Goal: Check status: Check status

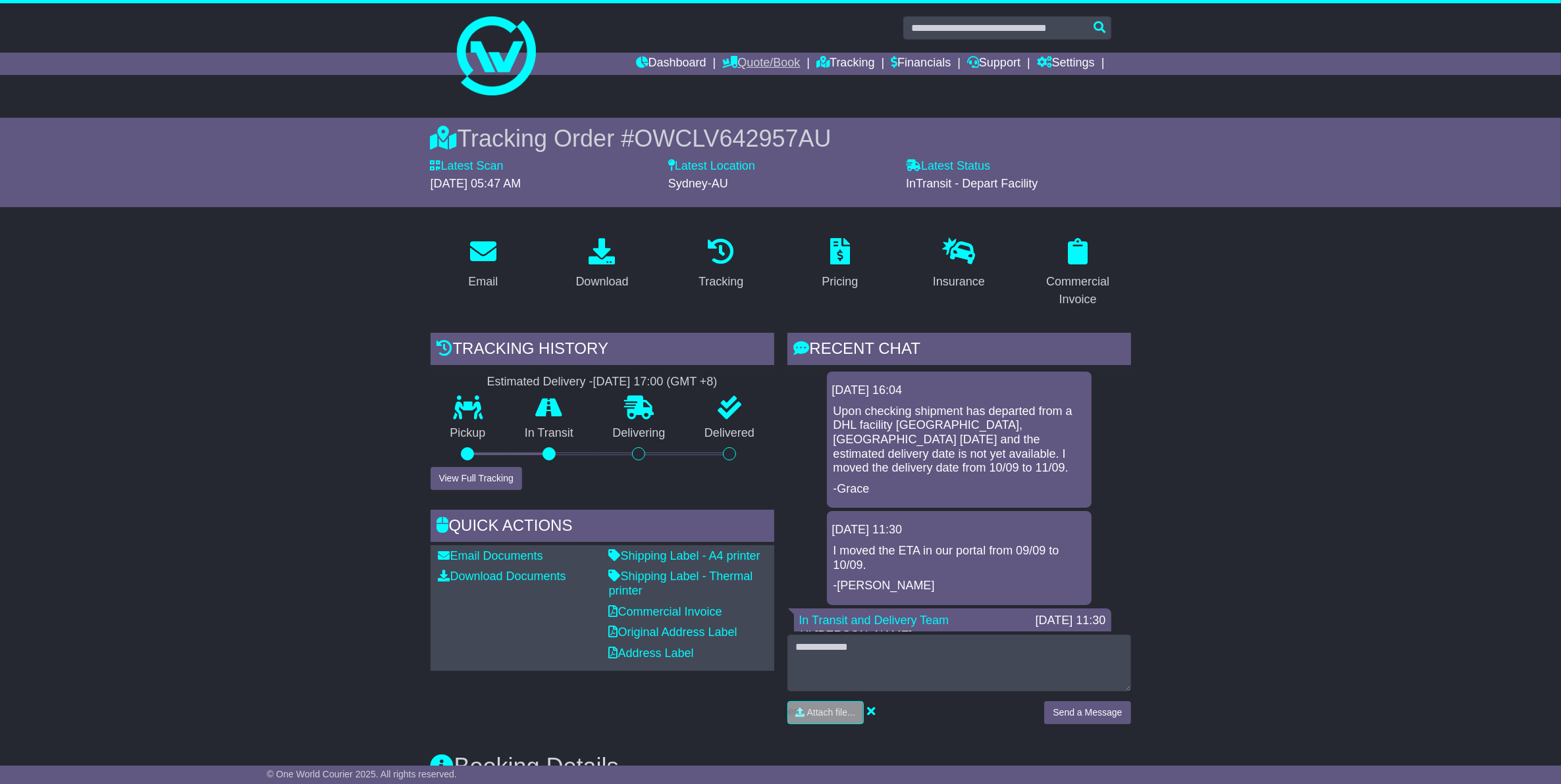
click at [740, 59] on link "Quote/Book" at bounding box center [760, 63] width 78 height 22
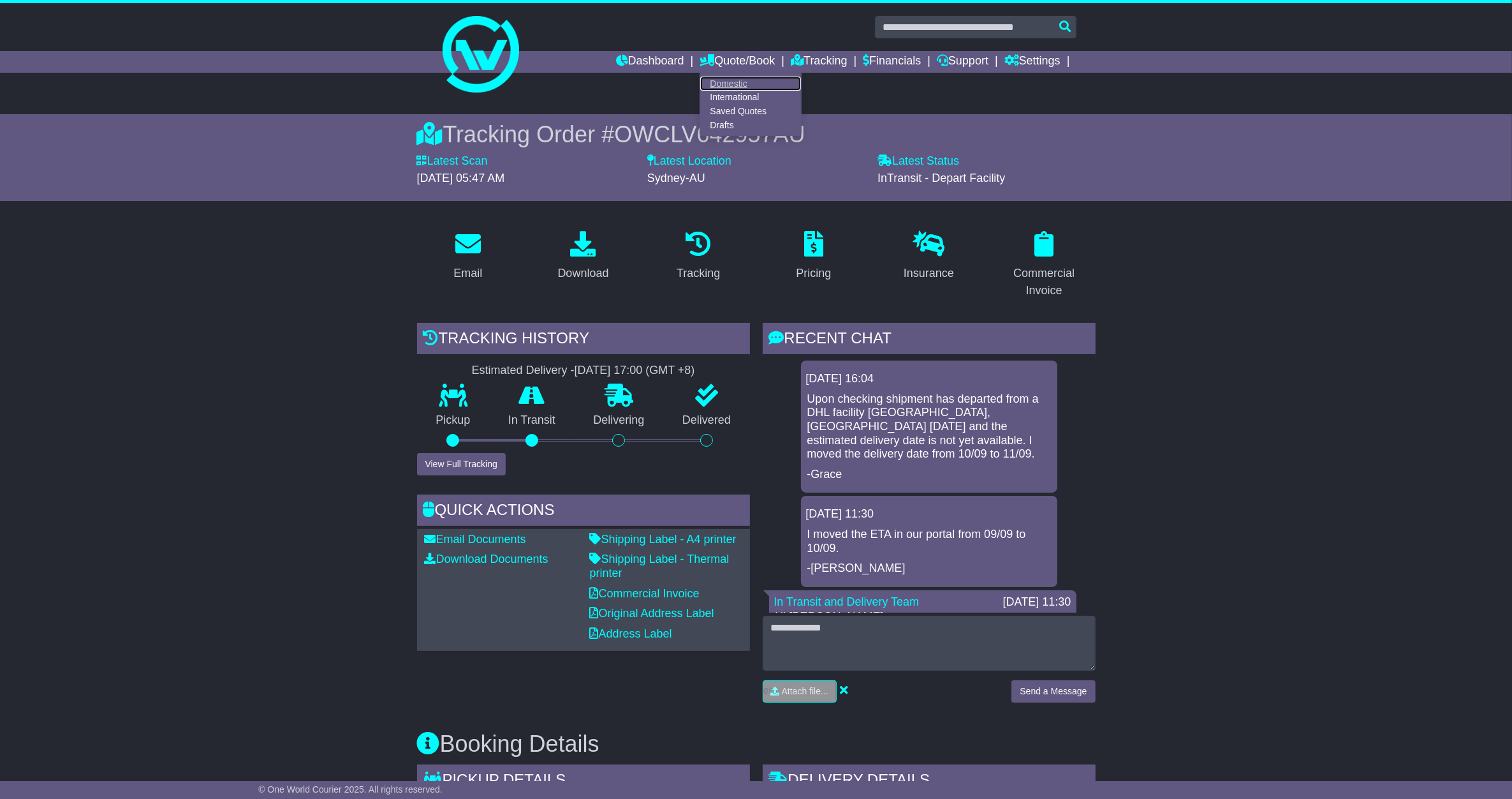
click at [722, 84] on link "Domestic" at bounding box center [750, 84] width 101 height 14
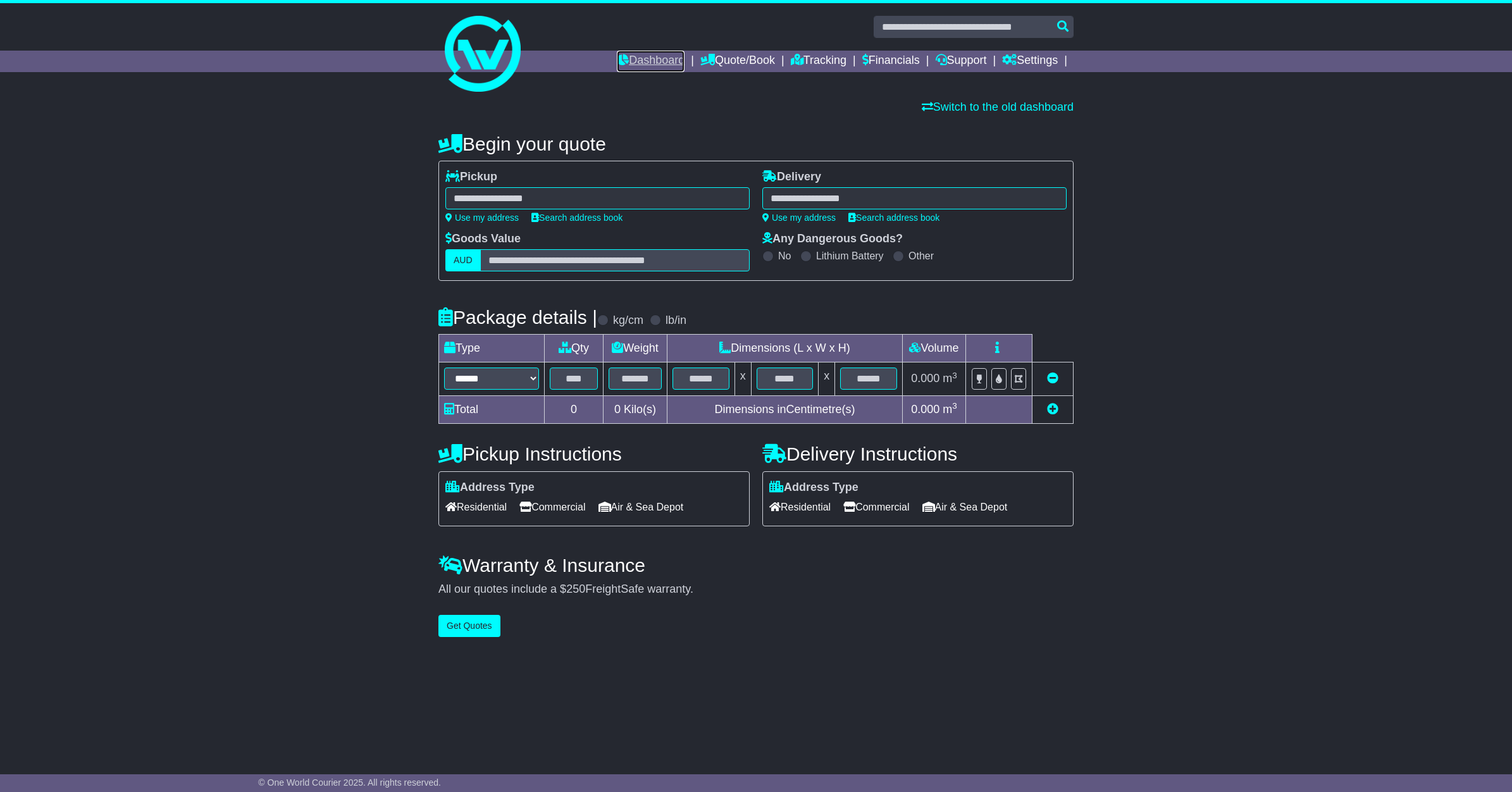
click at [652, 61] on link "Dashboard" at bounding box center [650, 61] width 67 height 21
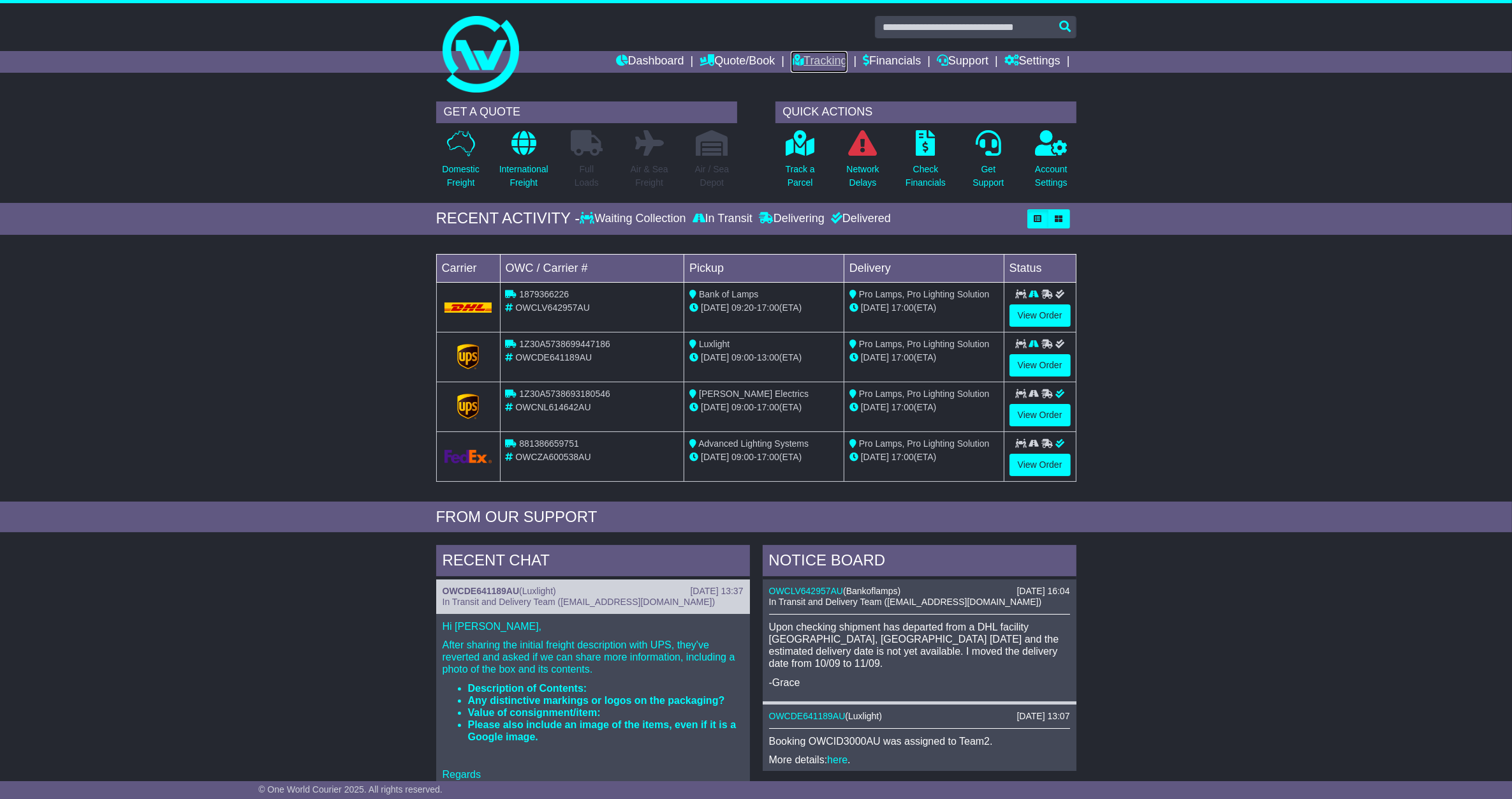
click at [804, 55] on link "Tracking" at bounding box center [818, 61] width 56 height 22
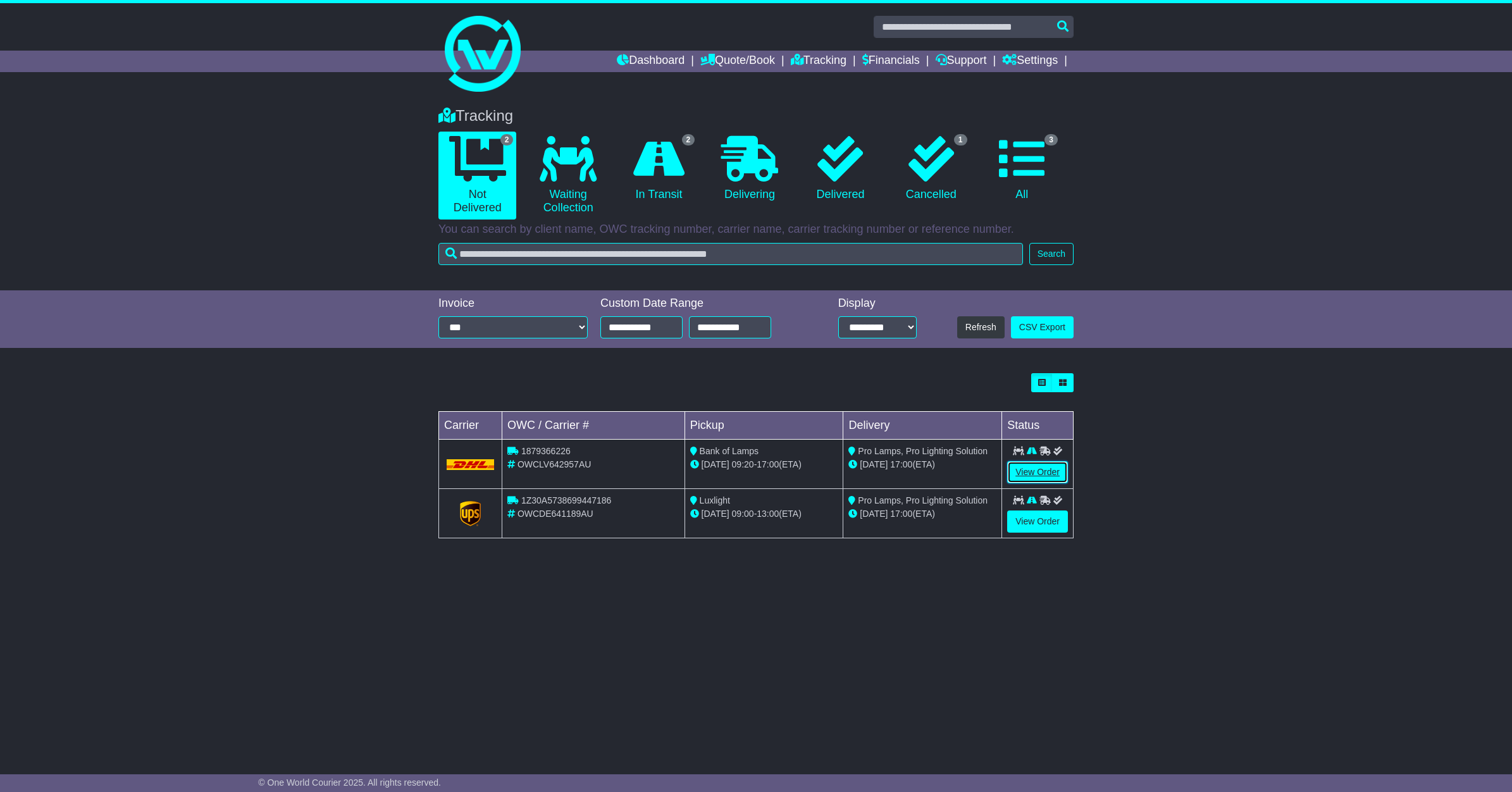
click at [1023, 469] on link "View Order" at bounding box center [1037, 472] width 61 height 22
